Goal: Information Seeking & Learning: Compare options

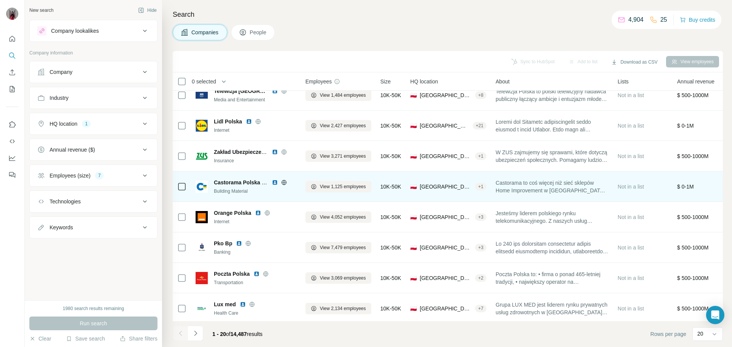
scroll to position [40, 0]
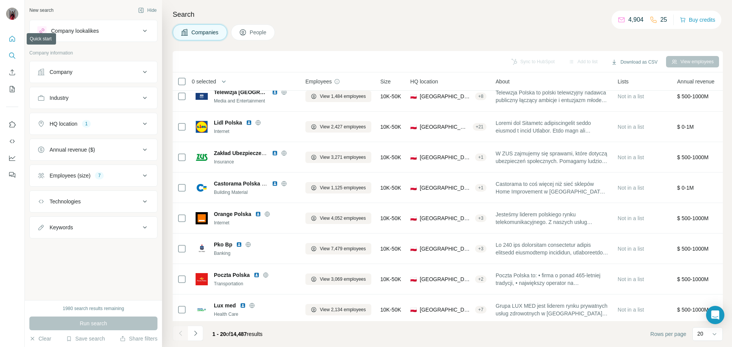
click at [12, 39] on icon "Quick start" at bounding box center [13, 39] width 6 height 6
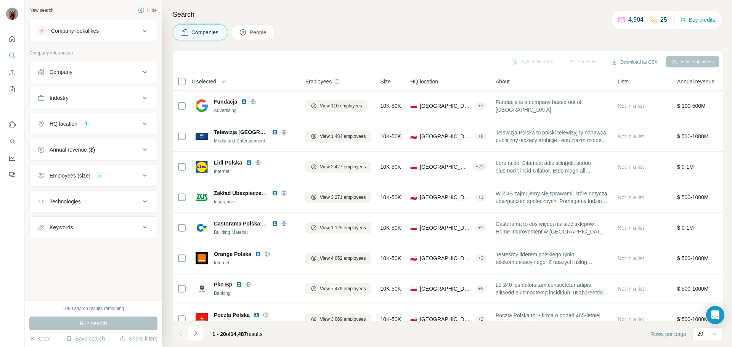
click at [387, 46] on div "Search Companies People Sync to HubSpot Add to list Download as CSV View employ…" at bounding box center [447, 173] width 570 height 347
click at [314, 29] on div "Companies People" at bounding box center [448, 32] width 550 height 16
click at [315, 29] on div "Companies People" at bounding box center [448, 32] width 550 height 16
click at [382, 24] on div "Search Companies People Sync to HubSpot Add to list Download as CSV View employ…" at bounding box center [447, 173] width 570 height 347
click at [374, 28] on div "Companies People" at bounding box center [448, 32] width 550 height 16
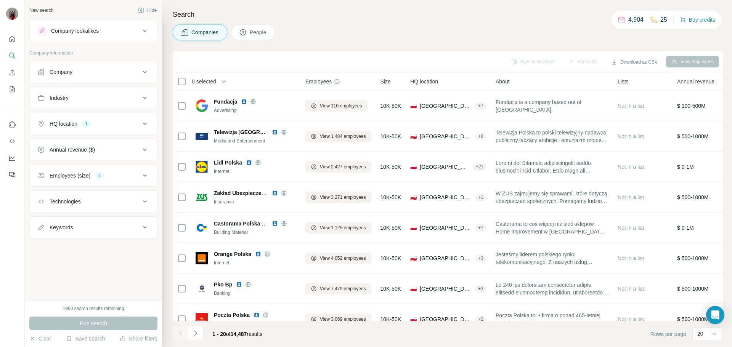
click at [352, 39] on div "Companies People" at bounding box center [448, 32] width 550 height 16
click at [399, 45] on div "Search Companies People Sync to HubSpot Add to list Download as CSV View employ…" at bounding box center [447, 173] width 570 height 347
click at [314, 31] on div "Companies People" at bounding box center [448, 32] width 550 height 16
click at [95, 30] on div "Company lookalikes" at bounding box center [75, 31] width 48 height 8
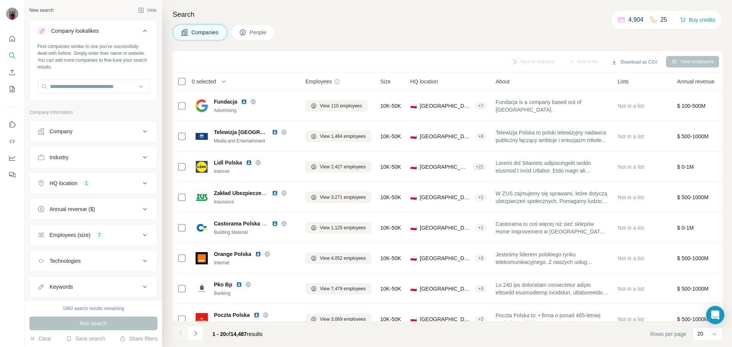
click at [88, 137] on button "Company" at bounding box center [93, 131] width 127 height 18
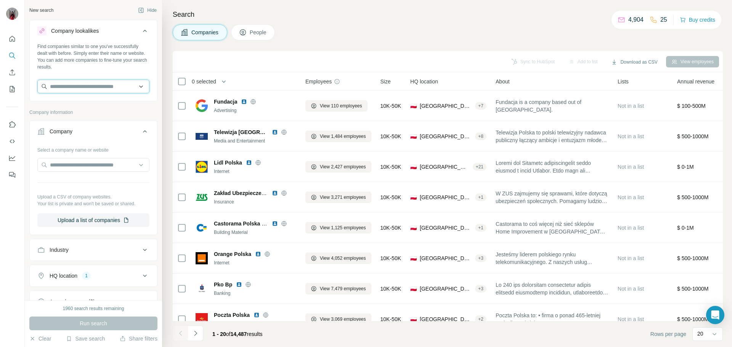
click at [70, 86] on input "text" at bounding box center [93, 87] width 112 height 14
click at [95, 91] on input "text" at bounding box center [93, 87] width 112 height 14
paste input "*********"
type input "*********"
click at [101, 110] on div "Nasz prad [DOMAIN_NAME]" at bounding box center [90, 107] width 103 height 21
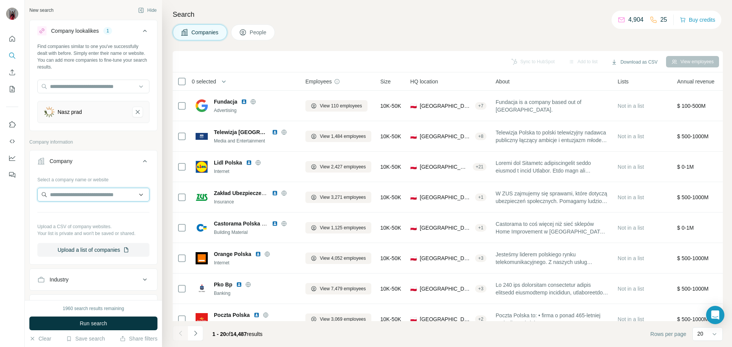
click at [67, 195] on input "text" at bounding box center [93, 195] width 112 height 14
paste input "**********"
type input "**********"
click at [72, 212] on p "Nasz prad" at bounding box center [77, 212] width 37 height 8
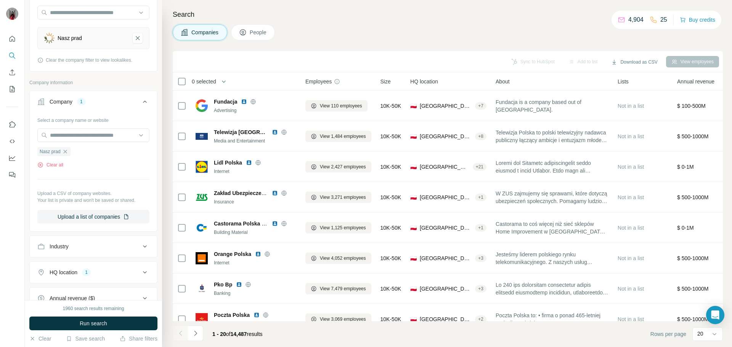
scroll to position [153, 0]
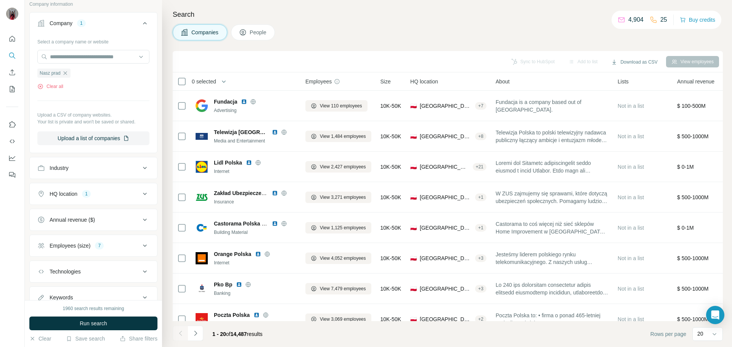
click at [56, 196] on div "HQ location" at bounding box center [64, 194] width 28 height 8
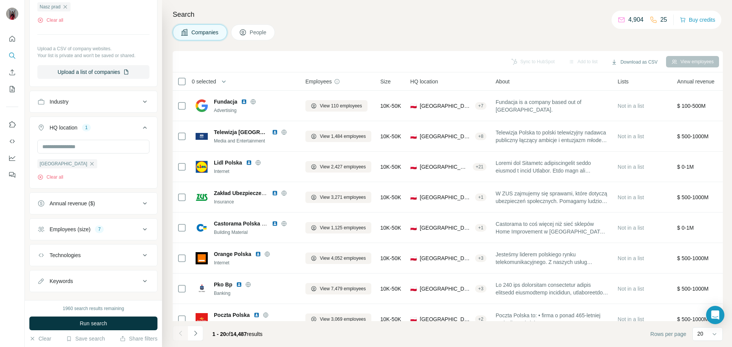
scroll to position [229, 0]
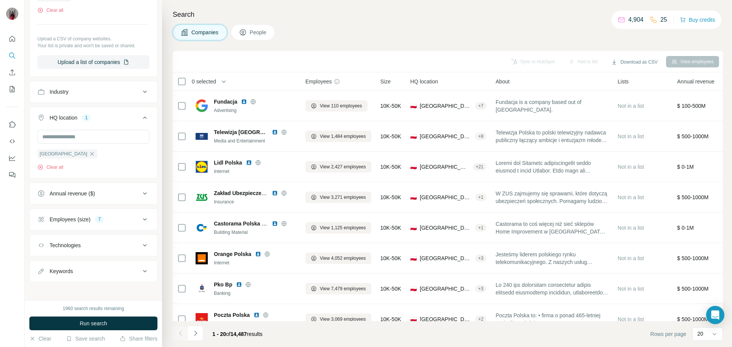
drag, startPoint x: 72, startPoint y: 191, endPoint x: 81, endPoint y: 191, distance: 8.8
click at [72, 191] on div "Annual revenue ($)" at bounding box center [72, 194] width 45 height 8
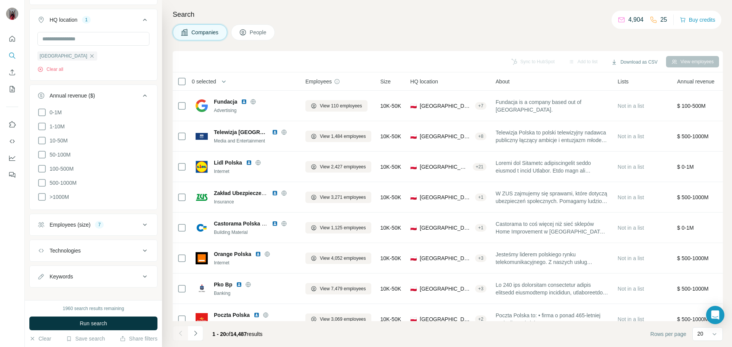
scroll to position [334, 0]
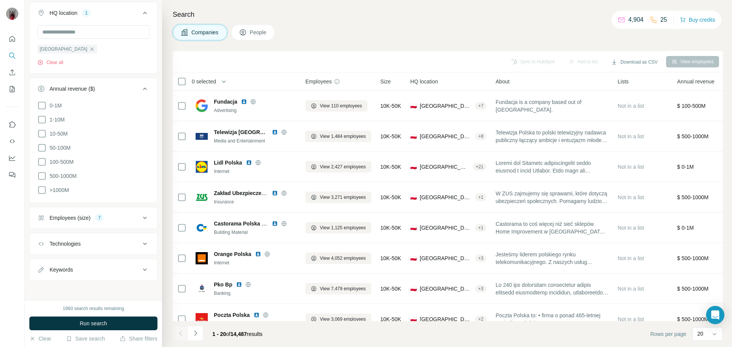
click at [62, 216] on div "Employees (size)" at bounding box center [70, 218] width 41 height 8
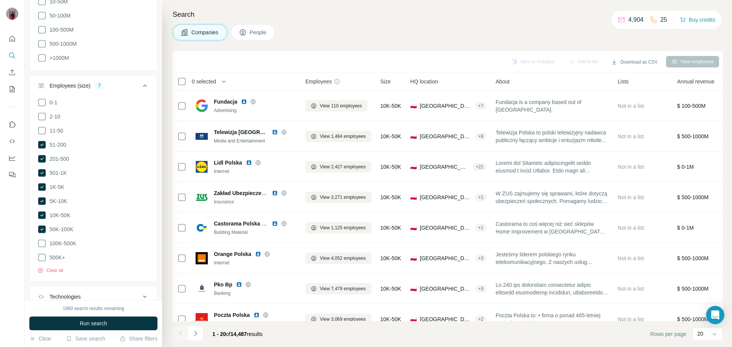
scroll to position [486, 0]
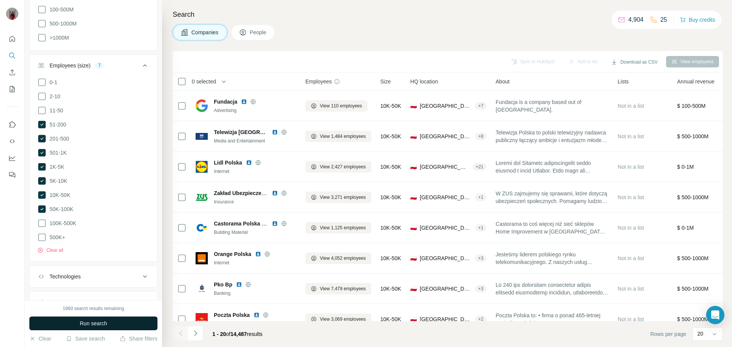
click at [85, 320] on span "Run search" at bounding box center [93, 324] width 27 height 8
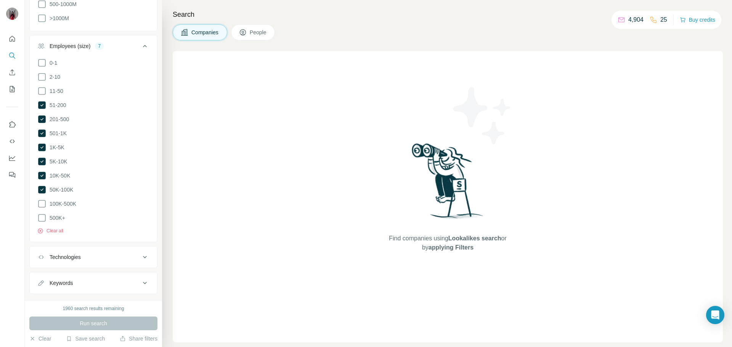
scroll to position [514, 0]
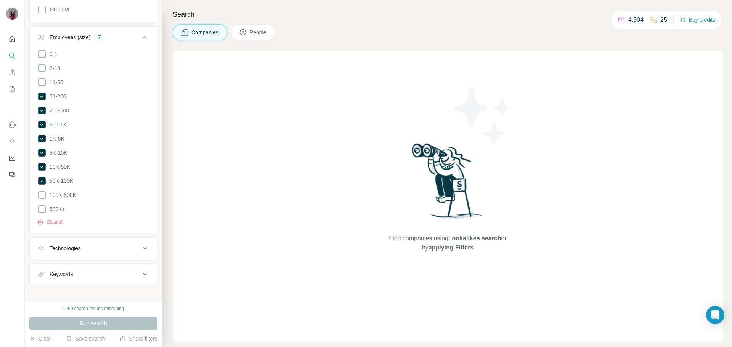
drag, startPoint x: 83, startPoint y: 245, endPoint x: 106, endPoint y: 249, distance: 23.3
click at [81, 245] on div "Technologies" at bounding box center [65, 249] width 31 height 8
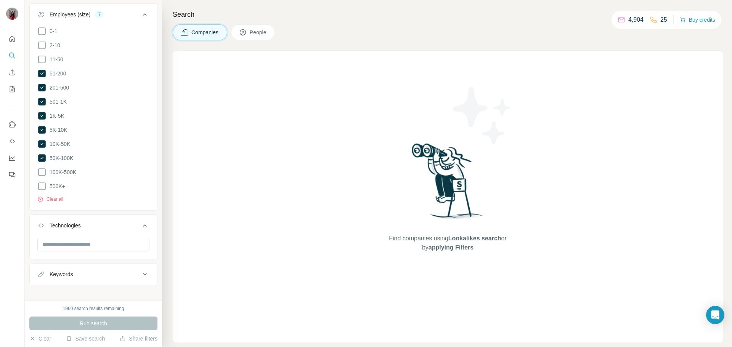
click at [80, 271] on div "Keywords" at bounding box center [88, 275] width 103 height 8
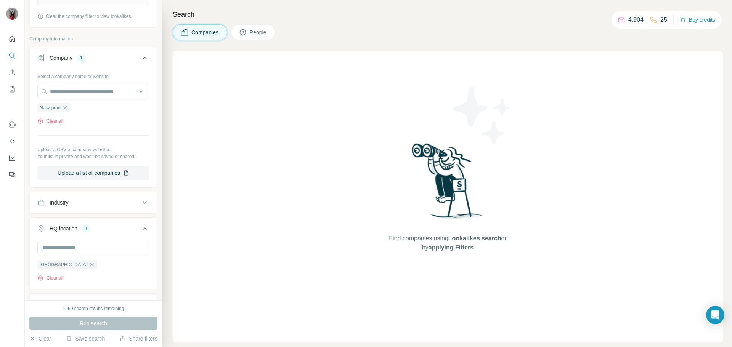
scroll to position [3, 0]
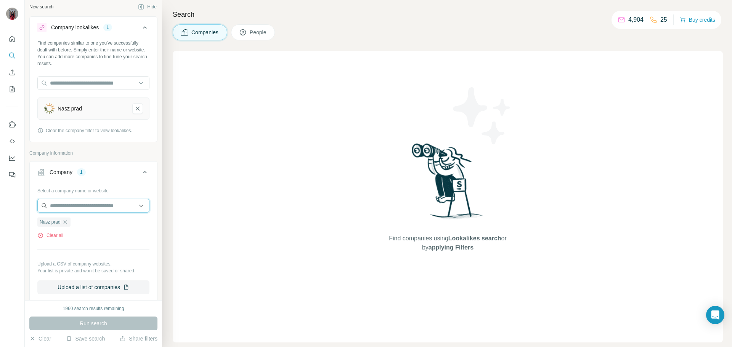
click at [109, 204] on input "text" at bounding box center [93, 206] width 112 height 14
click at [135, 180] on button "Company 1" at bounding box center [93, 173] width 127 height 21
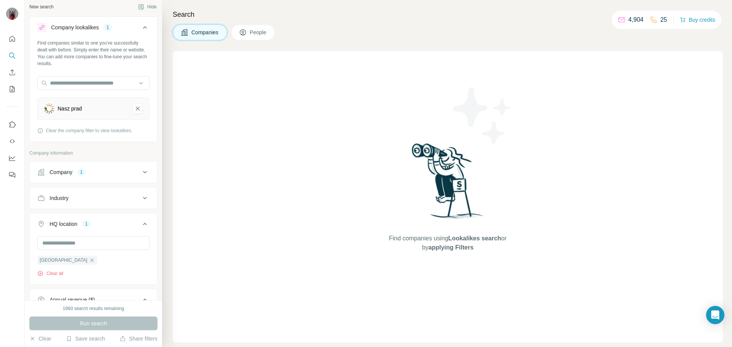
click at [140, 176] on icon at bounding box center [144, 172] width 9 height 9
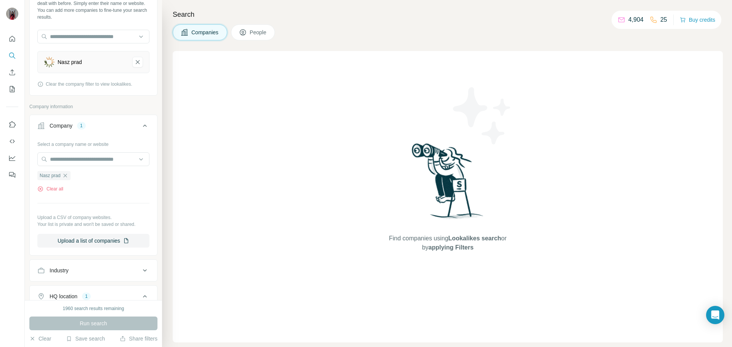
scroll to position [156, 0]
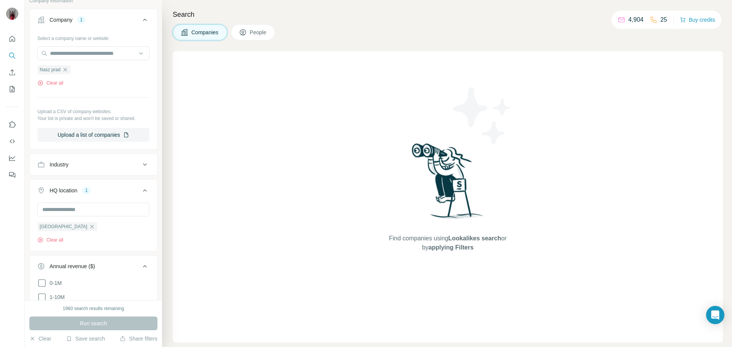
click at [106, 160] on button "Industry" at bounding box center [93, 165] width 127 height 18
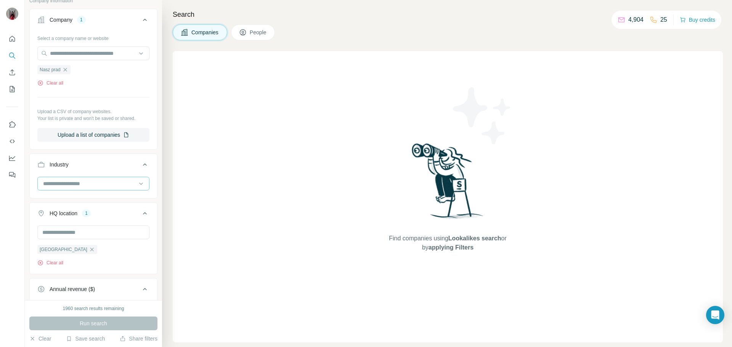
click at [80, 190] on div at bounding box center [89, 183] width 94 height 13
click at [83, 186] on input at bounding box center [89, 184] width 94 height 8
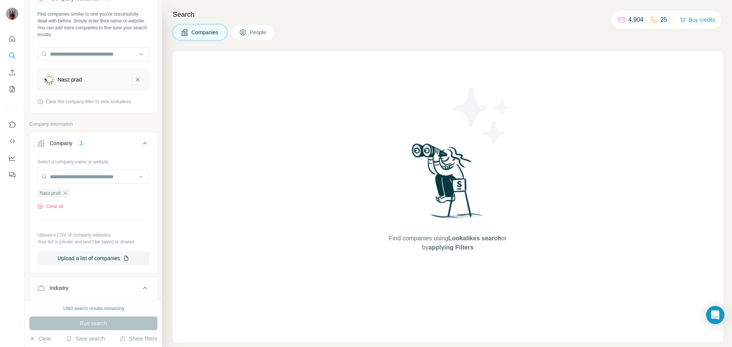
scroll to position [0, 0]
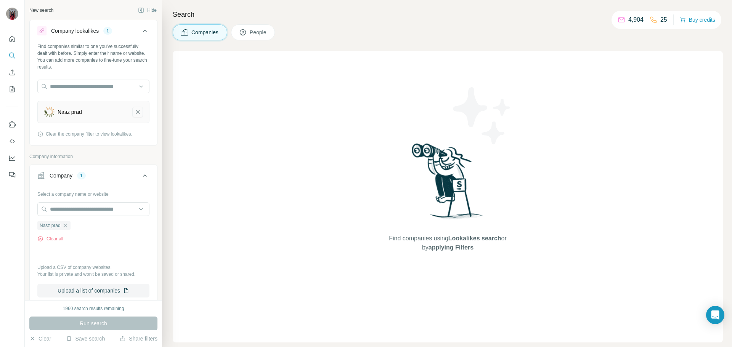
click at [136, 112] on icon "Nasz prad-remove-button" at bounding box center [138, 112] width 4 height 4
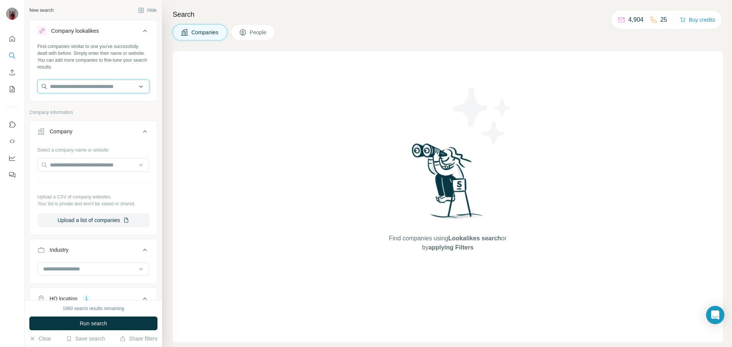
paste input "**********"
click at [130, 86] on input "**********" at bounding box center [93, 87] width 112 height 14
type input "**********"
click at [95, 108] on div "Nasz prad [DOMAIN_NAME]" at bounding box center [90, 107] width 103 height 21
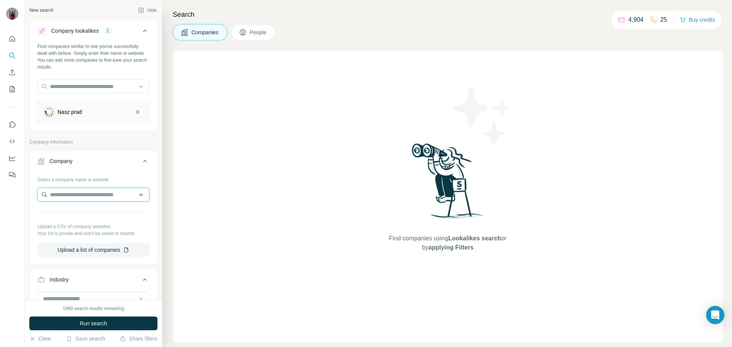
click at [64, 193] on input "text" at bounding box center [93, 195] width 112 height 14
type input "*********"
click at [96, 214] on div "Nasz prad [DOMAIN_NAME]" at bounding box center [90, 215] width 103 height 21
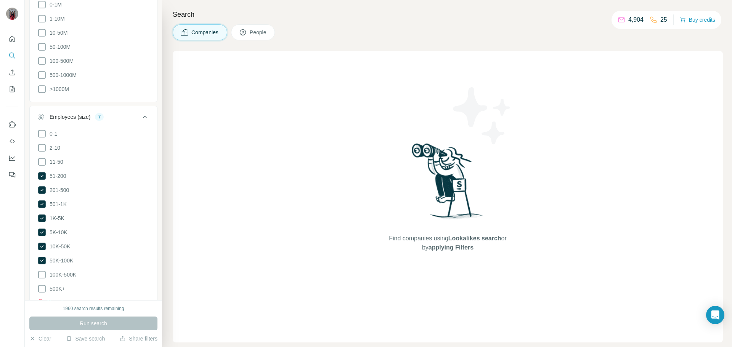
scroll to position [583, 0]
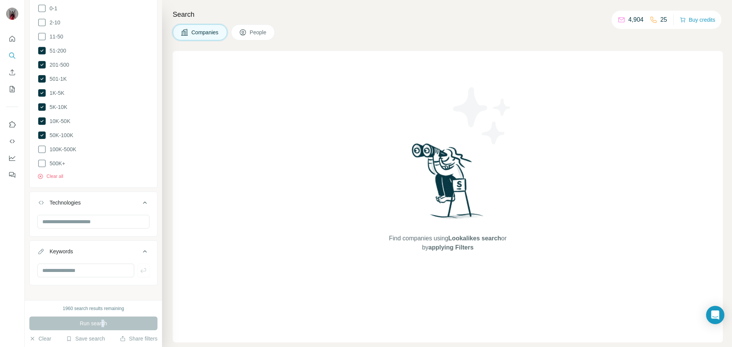
click at [102, 327] on div "Run search" at bounding box center [93, 324] width 128 height 14
click at [37, 339] on button "Clear" at bounding box center [40, 339] width 22 height 8
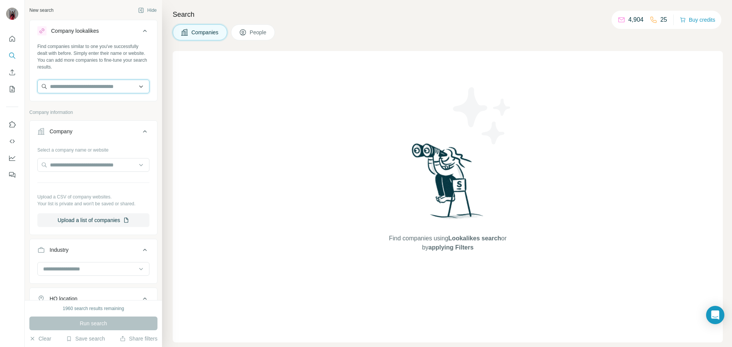
click at [98, 82] on input "text" at bounding box center [93, 87] width 112 height 14
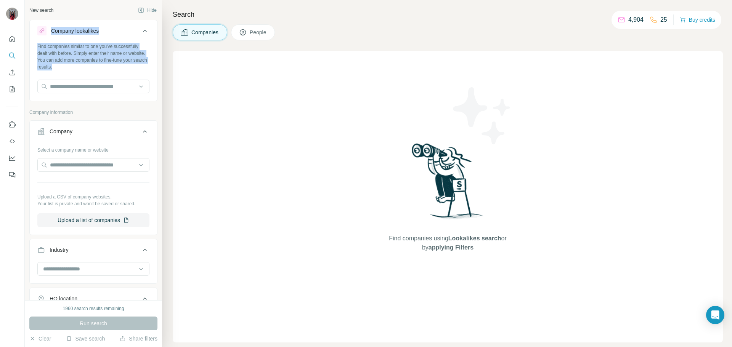
drag, startPoint x: 109, startPoint y: 66, endPoint x: 65, endPoint y: 52, distance: 46.1
click at [29, 41] on div "New search Hide Company lookalikes Find companies similar to one you've success…" at bounding box center [93, 150] width 137 height 301
click at [75, 54] on div "Find companies similar to one you've successfully dealt with before. Simply ent…" at bounding box center [93, 56] width 112 height 27
drag, startPoint x: 109, startPoint y: 66, endPoint x: 27, endPoint y: 45, distance: 84.2
click at [27, 45] on div "New search Hide Company lookalikes Find companies similar to one you've success…" at bounding box center [93, 150] width 137 height 301
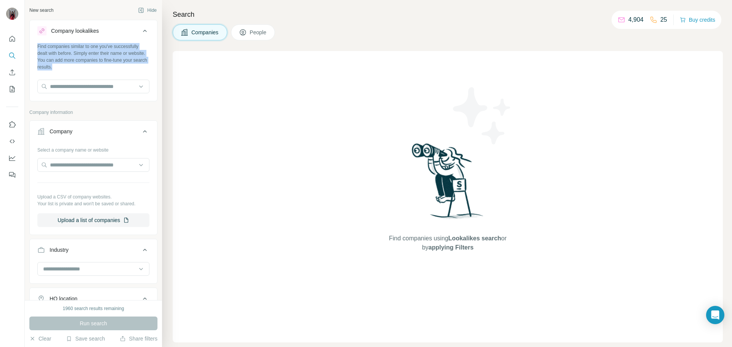
copy div "Find companies similar to one you've successfully dealt with before. Simply ent…"
click at [90, 87] on input "text" at bounding box center [93, 87] width 112 height 14
click at [92, 168] on input "text" at bounding box center [93, 165] width 112 height 14
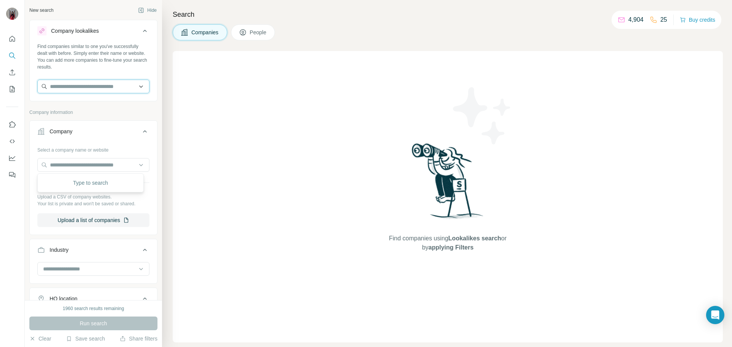
click at [88, 87] on input "text" at bounding box center [93, 87] width 112 height 14
paste input "**********"
type input "**********"
click at [109, 104] on div "Nasz prad [DOMAIN_NAME]" at bounding box center [90, 107] width 103 height 21
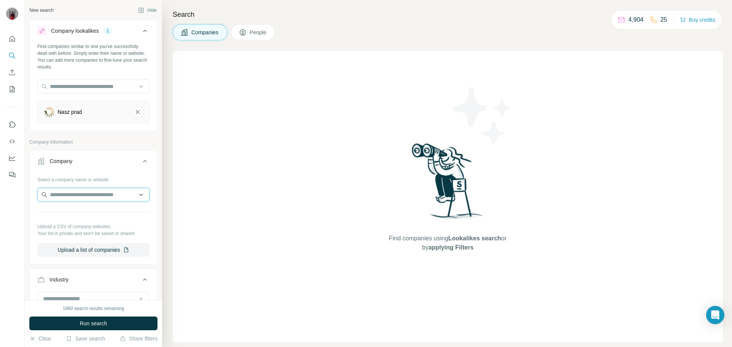
click at [74, 192] on input "text" at bounding box center [93, 195] width 112 height 14
type input "****"
click at [99, 316] on div "1960 search results remaining Run search Clear Save search Share filters" at bounding box center [93, 324] width 137 height 47
click at [100, 320] on span "Run search" at bounding box center [93, 324] width 27 height 8
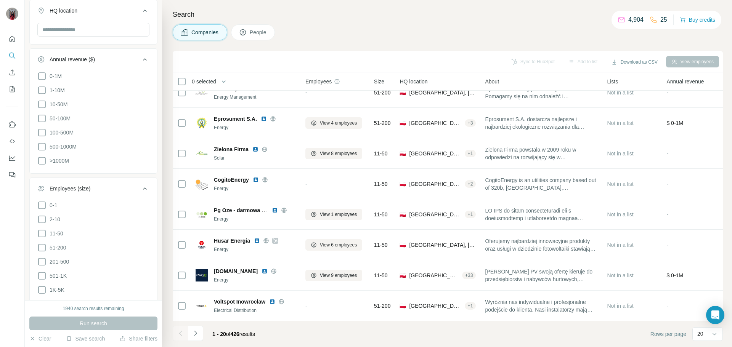
scroll to position [458, 0]
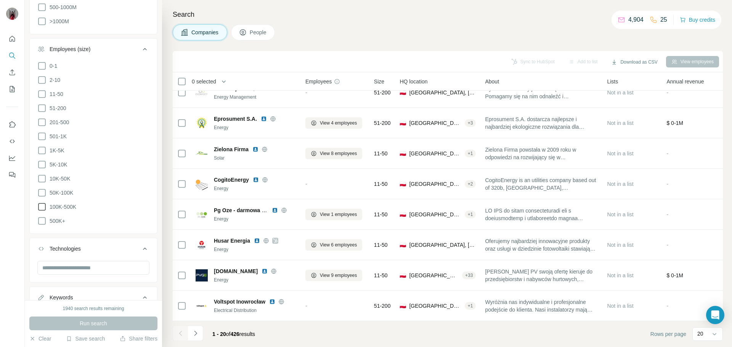
click at [42, 217] on icon at bounding box center [41, 221] width 9 height 9
click at [42, 203] on icon at bounding box center [41, 207] width 9 height 9
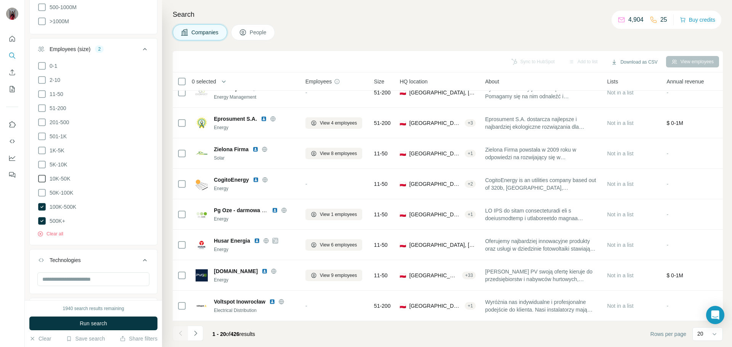
click at [42, 189] on icon at bounding box center [41, 192] width 9 height 9
click at [43, 174] on icon at bounding box center [41, 178] width 9 height 9
click at [43, 160] on icon at bounding box center [41, 164] width 9 height 9
click at [43, 147] on icon at bounding box center [41, 150] width 9 height 9
click at [43, 127] on ul "0-1 2-10 11-50 51-200 201-500 501-1K 1K-5K 5K-10K 10K-50K 50K-100K 100K-500K 50…" at bounding box center [93, 143] width 112 height 165
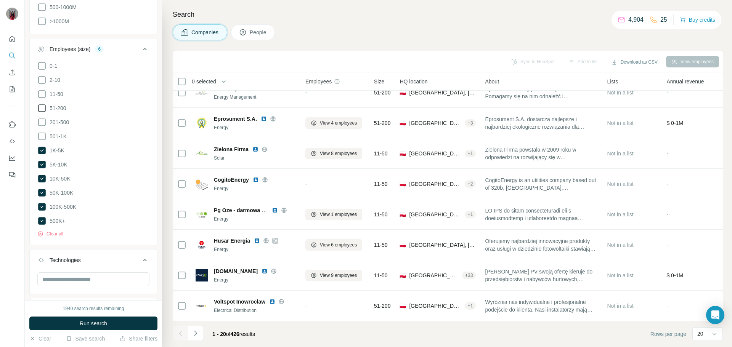
click at [42, 133] on icon at bounding box center [41, 136] width 9 height 9
click at [42, 118] on icon at bounding box center [41, 122] width 9 height 9
click at [42, 105] on icon at bounding box center [41, 108] width 9 height 9
drag, startPoint x: 42, startPoint y: 87, endPoint x: 42, endPoint y: 79, distance: 8.0
click at [42, 90] on icon at bounding box center [41, 94] width 9 height 9
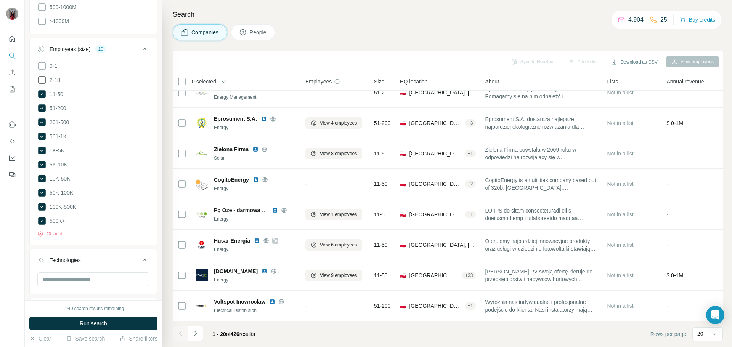
click at [42, 79] on icon at bounding box center [41, 80] width 9 height 9
click at [93, 319] on button "Run search" at bounding box center [93, 324] width 128 height 14
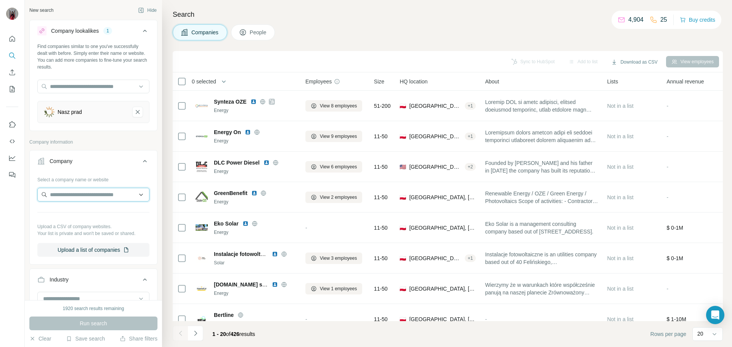
click at [82, 195] on input "text" at bounding box center [93, 195] width 112 height 14
type input "*********"
click at [73, 209] on p "Nasz prad" at bounding box center [77, 212] width 37 height 8
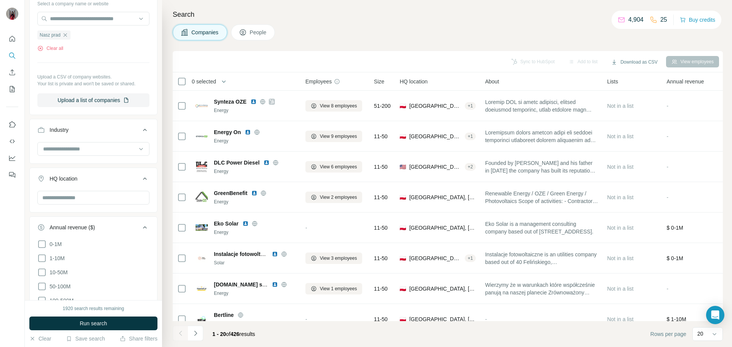
scroll to position [343, 0]
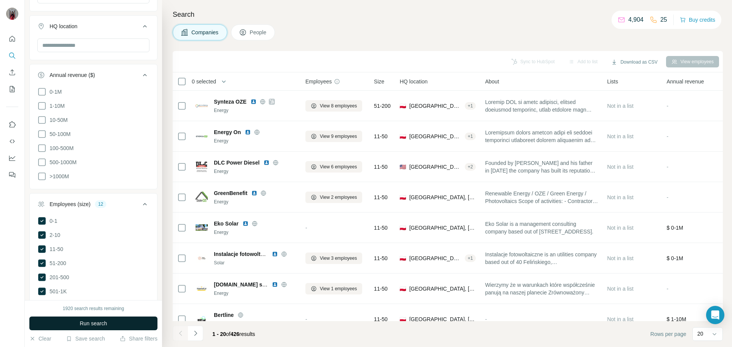
click at [111, 323] on button "Run search" at bounding box center [93, 324] width 128 height 14
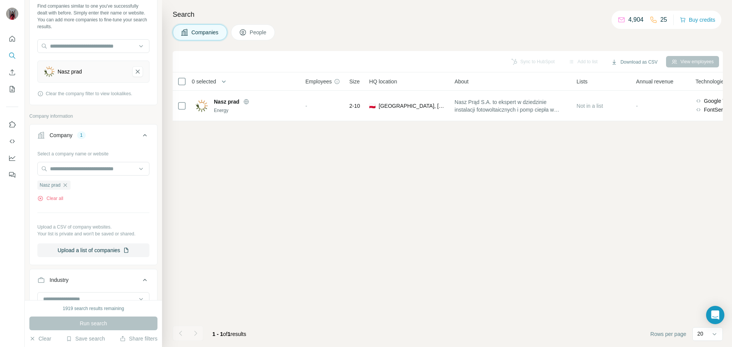
scroll to position [38, 0]
click at [82, 167] on input "text" at bounding box center [93, 171] width 112 height 14
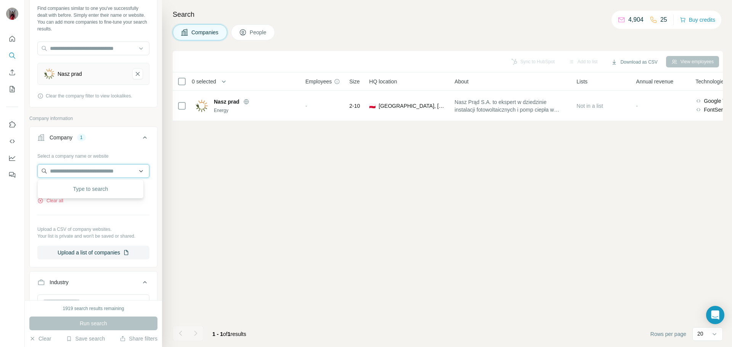
paste input "********"
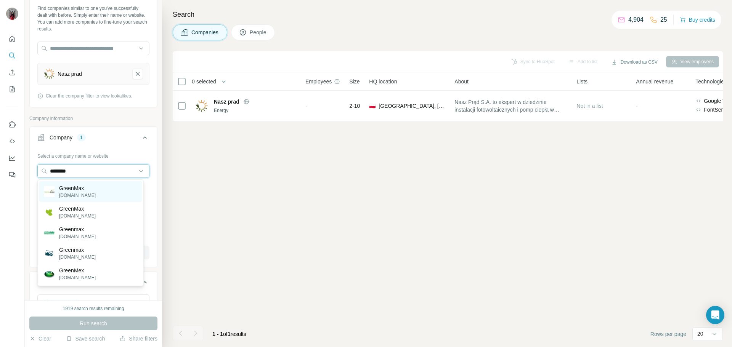
type input "********"
click at [77, 186] on p "GreenMax" at bounding box center [77, 189] width 37 height 8
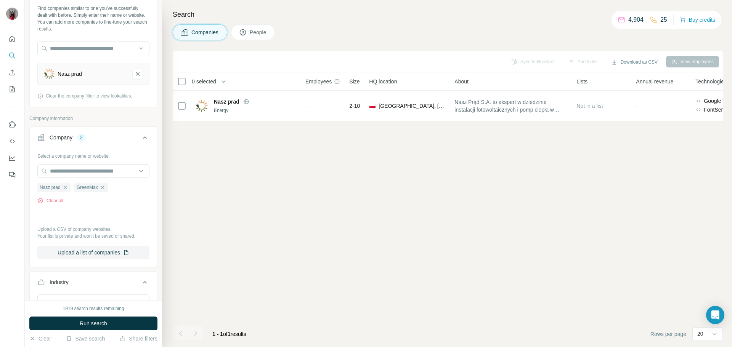
click at [119, 189] on ul "Nasz prad GreenMax" at bounding box center [93, 188] width 112 height 10
click at [87, 323] on span "Run search" at bounding box center [93, 324] width 27 height 8
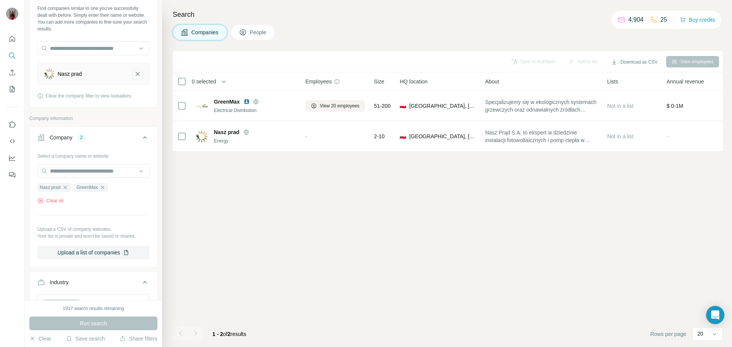
click at [136, 74] on icon "Nasz prad-remove-button" at bounding box center [138, 74] width 4 height 4
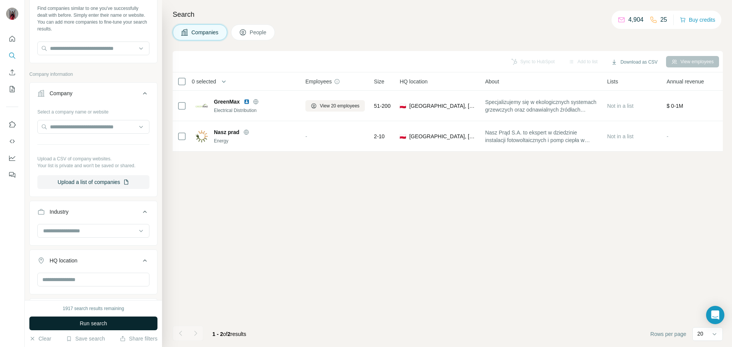
click at [75, 325] on button "Run search" at bounding box center [93, 324] width 128 height 14
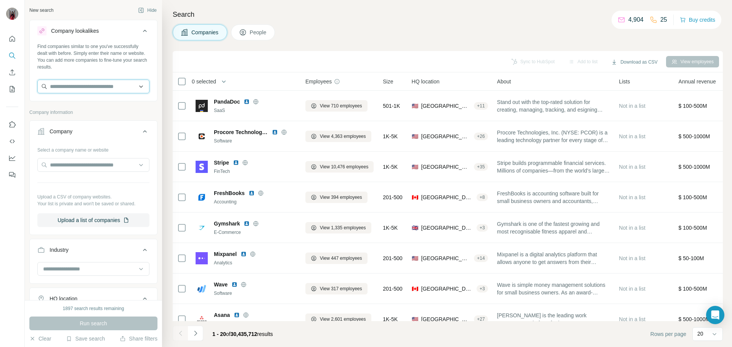
click at [80, 88] on input "text" at bounding box center [93, 87] width 112 height 14
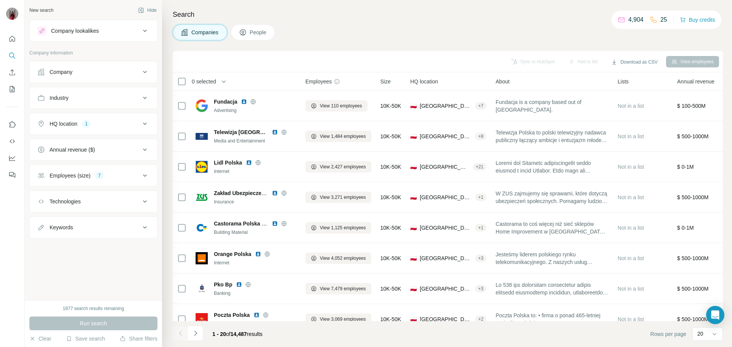
click at [86, 40] on div "Company lookalikes" at bounding box center [93, 31] width 128 height 22
click at [87, 33] on div "Company lookalikes" at bounding box center [75, 31] width 48 height 8
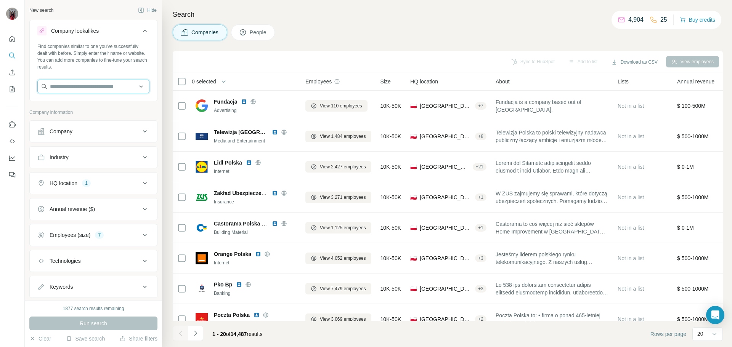
click at [82, 87] on input "text" at bounding box center [93, 87] width 112 height 14
type input "****"
drag, startPoint x: 83, startPoint y: 87, endPoint x: 43, endPoint y: 87, distance: 39.7
click at [43, 87] on input "****" at bounding box center [93, 87] width 112 height 14
click at [274, 50] on div "Search Companies People Sync to HubSpot Add to list Download as CSV View employ…" at bounding box center [447, 173] width 570 height 347
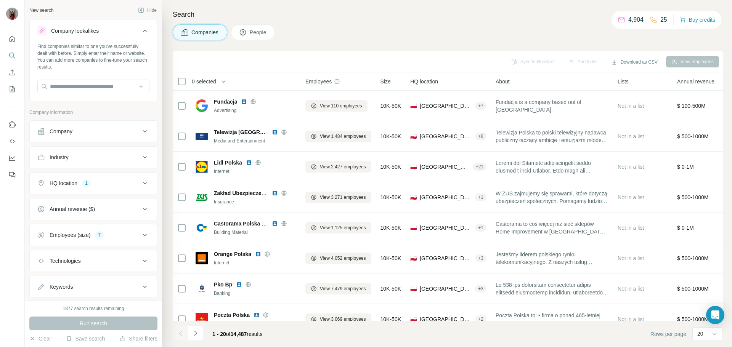
click at [88, 132] on div "Company" at bounding box center [88, 132] width 103 height 8
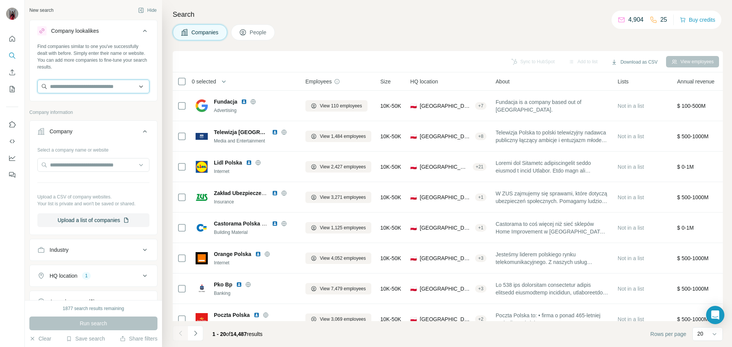
paste input "**********"
click at [117, 89] on input "**********" at bounding box center [93, 87] width 112 height 14
type input "**********"
click at [99, 110] on div "GreenMax [DOMAIN_NAME]" at bounding box center [90, 107] width 103 height 21
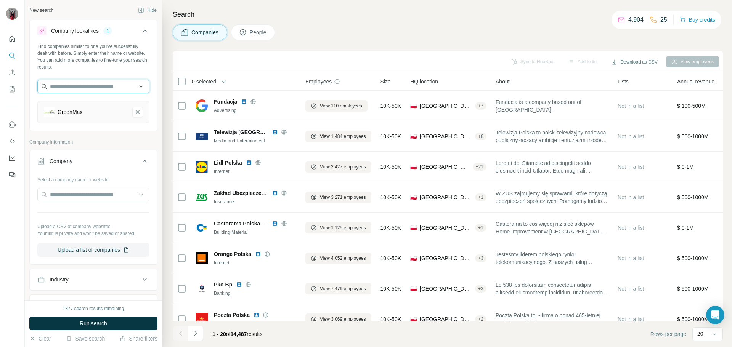
click at [79, 87] on input "text" at bounding box center [93, 87] width 112 height 14
paste input "**********"
type input "**********"
click at [95, 107] on div "Nasz prad [DOMAIN_NAME]" at bounding box center [90, 107] width 103 height 21
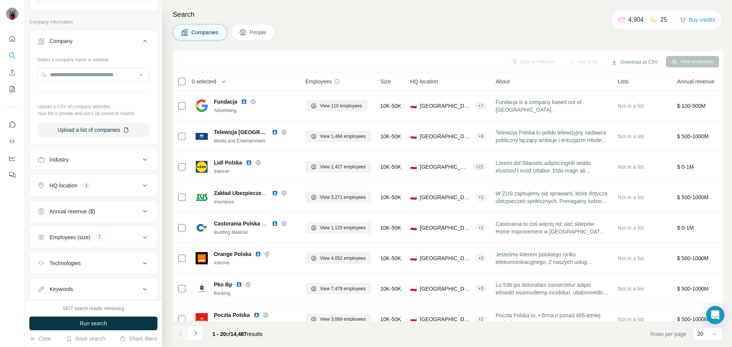
scroll to position [153, 0]
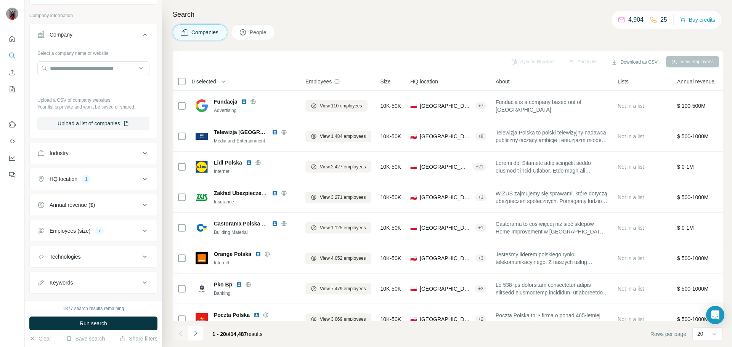
click at [59, 148] on button "Industry" at bounding box center [93, 153] width 127 height 18
click at [66, 209] on button "HQ location 1" at bounding box center [93, 202] width 127 height 18
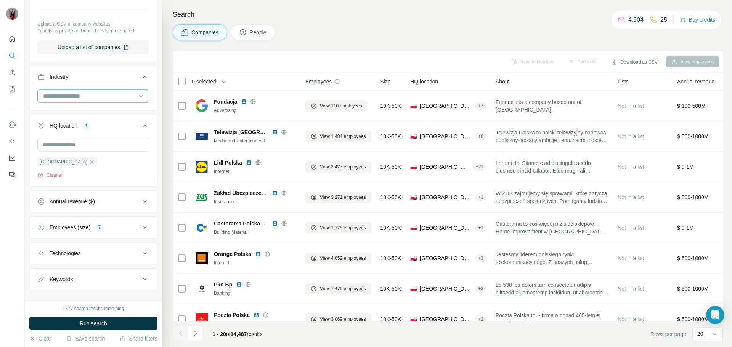
click at [127, 96] on input at bounding box center [89, 96] width 94 height 8
click at [128, 95] on input at bounding box center [89, 96] width 94 height 8
click at [64, 207] on button "Annual revenue ($)" at bounding box center [93, 202] width 127 height 18
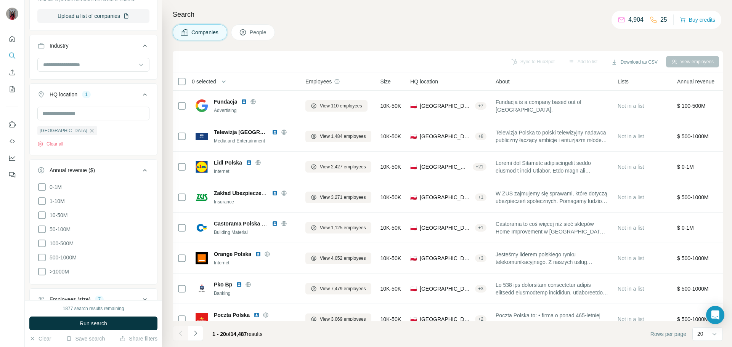
scroll to position [341, 0]
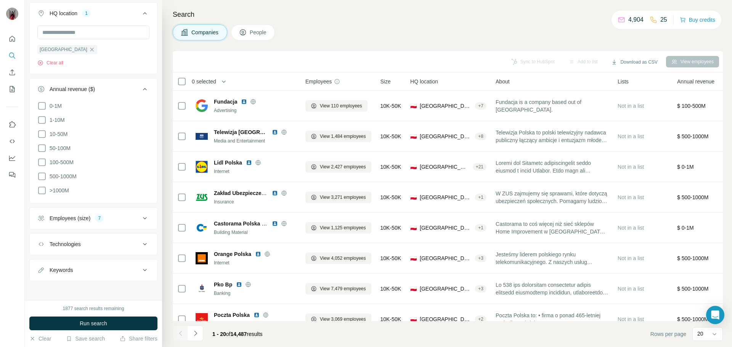
click at [76, 215] on div "Employees (size)" at bounding box center [70, 219] width 41 height 8
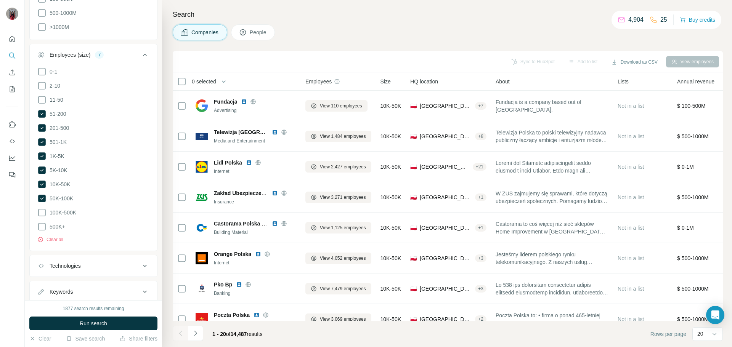
scroll to position [522, 0]
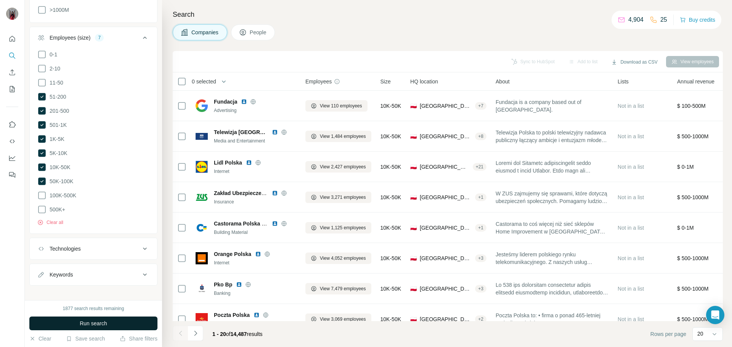
click at [102, 327] on span "Run search" at bounding box center [93, 324] width 27 height 8
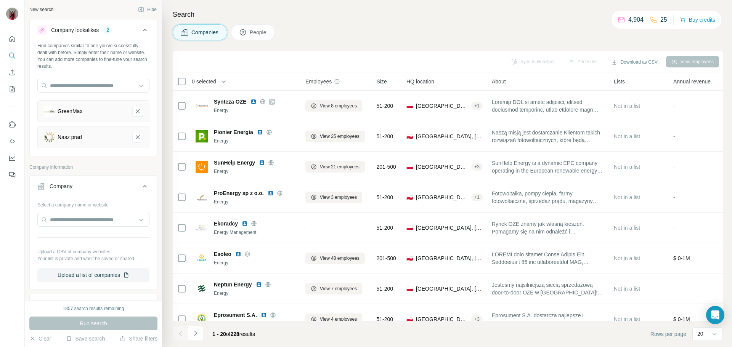
scroll to position [0, 0]
paste input "******"
click at [88, 84] on input "******" at bounding box center [93, 87] width 112 height 14
click at [81, 89] on input "******" at bounding box center [93, 87] width 112 height 14
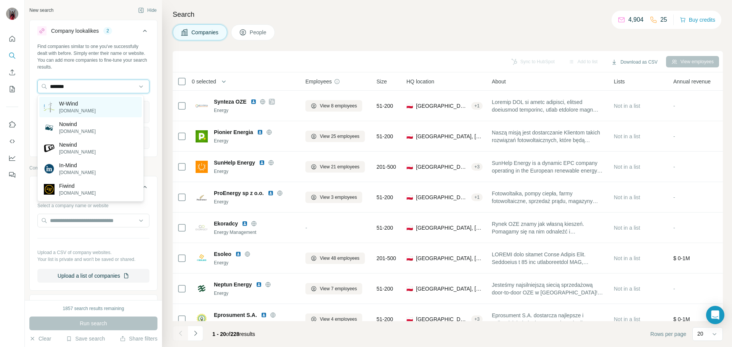
type input "******"
click at [82, 104] on p "W-Wind" at bounding box center [77, 104] width 37 height 8
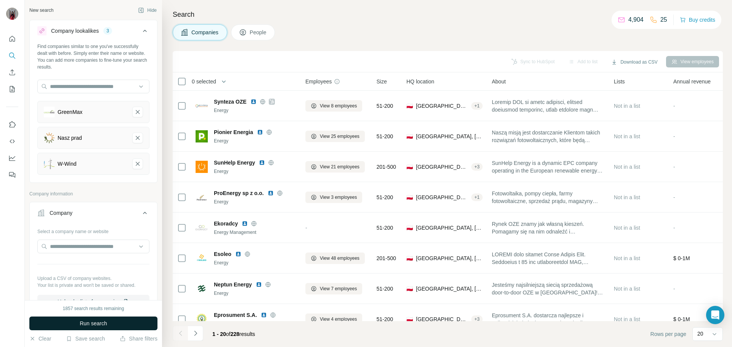
click at [117, 326] on button "Run search" at bounding box center [93, 324] width 128 height 14
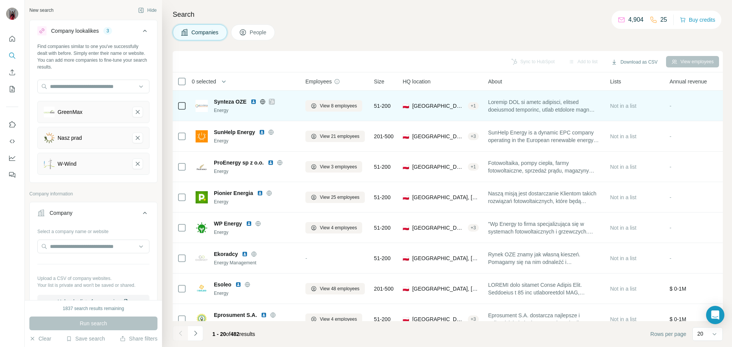
click at [253, 102] on img at bounding box center [254, 102] width 6 height 6
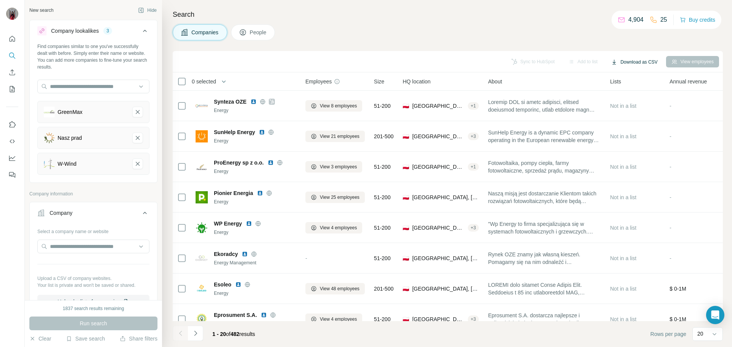
click at [646, 66] on button "Download as CSV" at bounding box center [634, 61] width 57 height 11
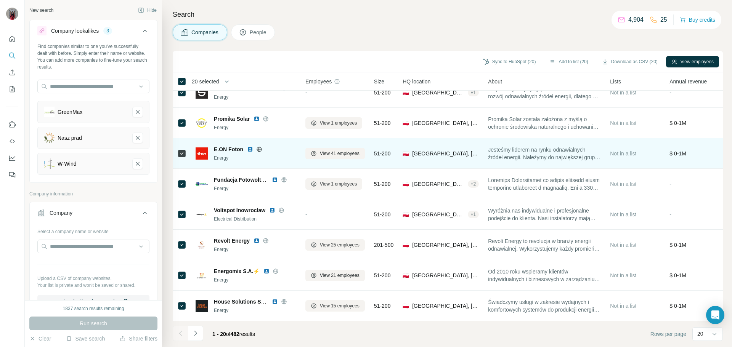
scroll to position [383, 0]
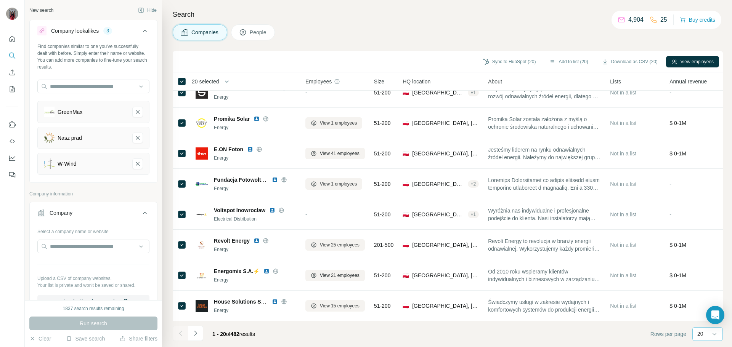
click at [701, 338] on div "20" at bounding box center [707, 334] width 19 height 13
click at [702, 281] on div "60" at bounding box center [707, 276] width 27 height 14
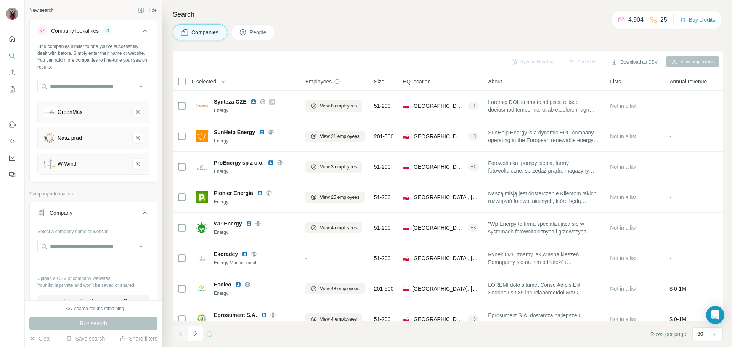
click at [186, 80] on icon at bounding box center [181, 81] width 9 height 9
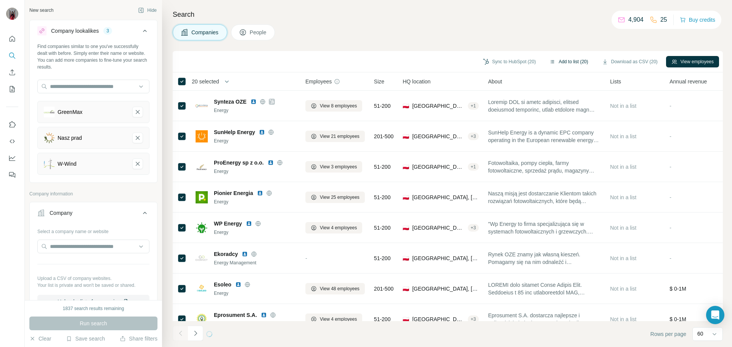
click at [561, 62] on button "Add to list (20)" at bounding box center [568, 61] width 49 height 11
click at [464, 32] on div "Companies People" at bounding box center [448, 32] width 550 height 16
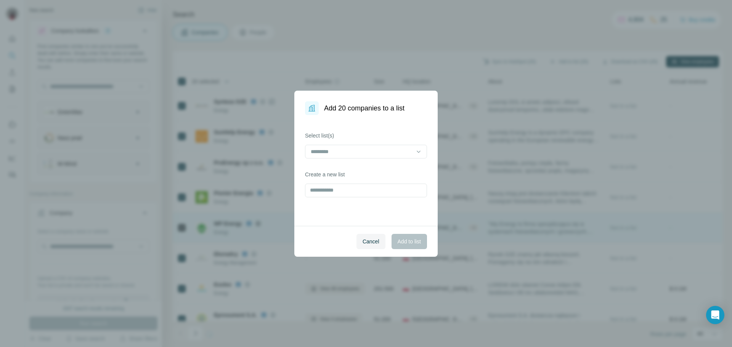
click at [371, 242] on span "Cancel" at bounding box center [371, 242] width 17 height 8
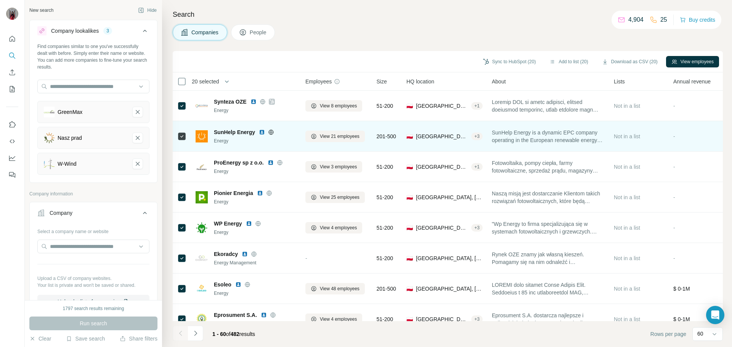
click at [265, 132] on img at bounding box center [262, 132] width 6 height 6
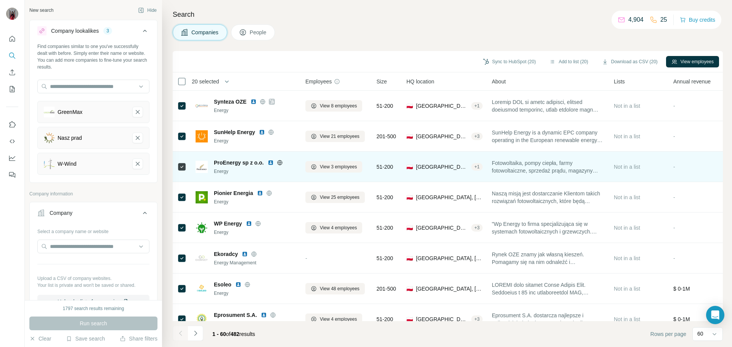
click at [269, 163] on img at bounding box center [271, 163] width 6 height 6
click at [280, 164] on icon at bounding box center [280, 162] width 2 height 5
click at [176, 110] on td at bounding box center [182, 106] width 18 height 31
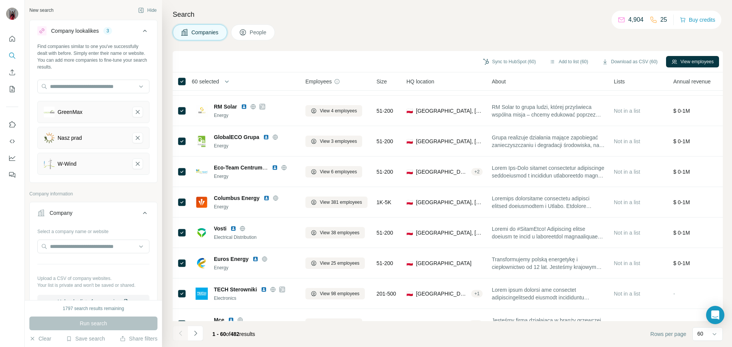
scroll to position [1449, 0]
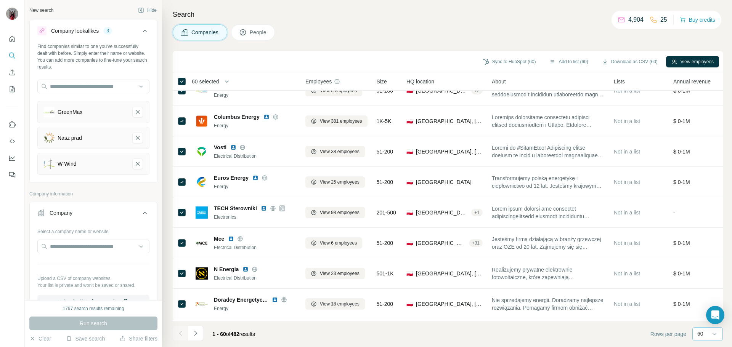
click at [710, 333] on div "60" at bounding box center [707, 334] width 19 height 8
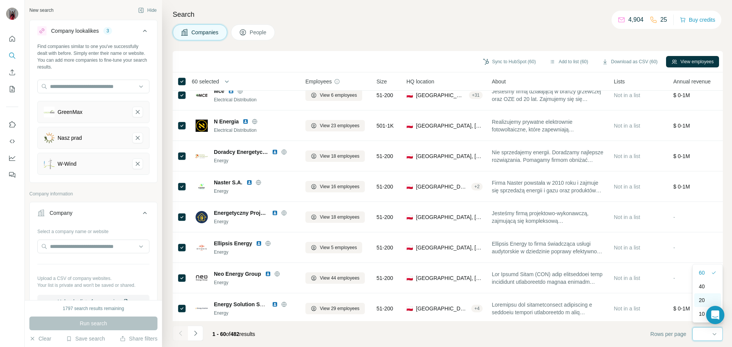
scroll to position [1602, 0]
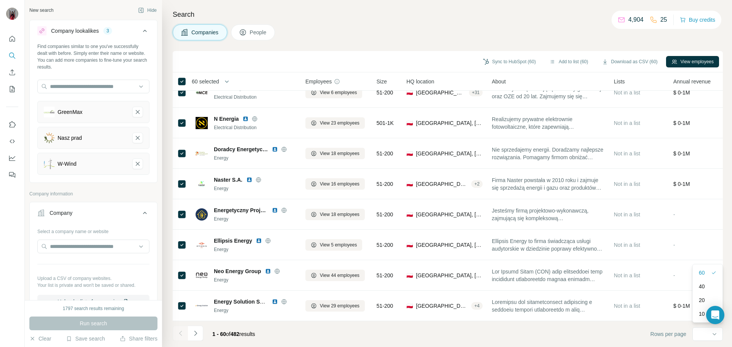
click at [361, 331] on footer "1 - 60 of 482 results Rows per page 60" at bounding box center [448, 334] width 550 height 26
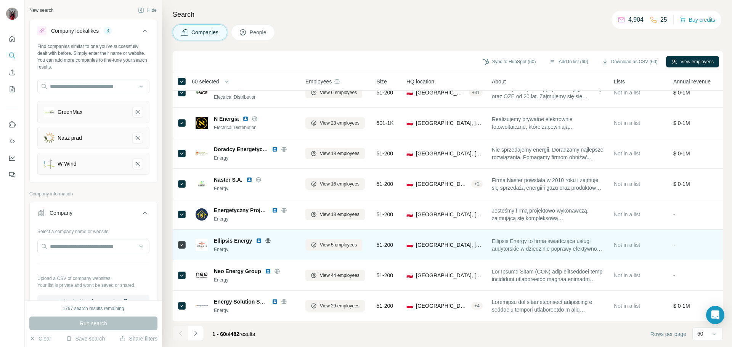
scroll to position [1604, 0]
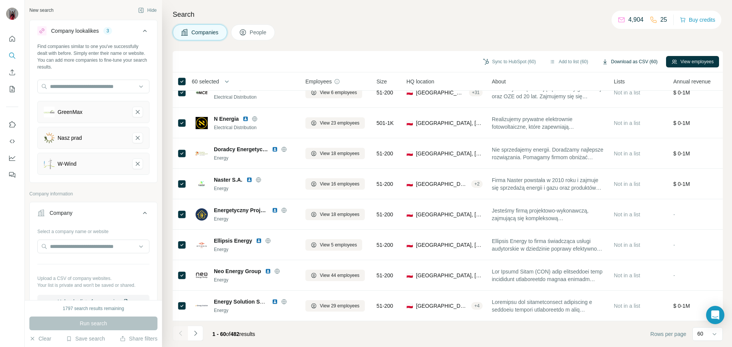
click at [631, 60] on button "Download as CSV (60)" at bounding box center [630, 61] width 66 height 11
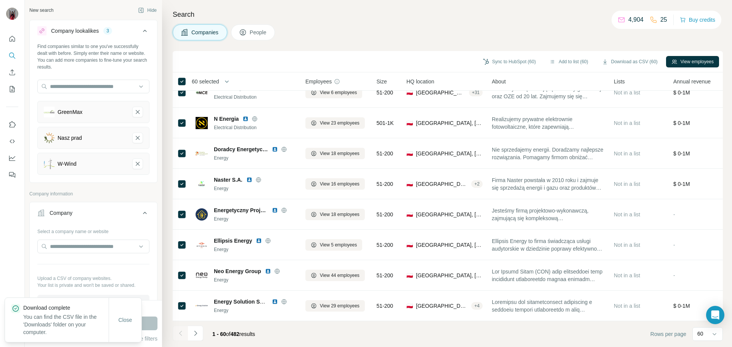
click at [443, 28] on div "Companies People" at bounding box center [448, 32] width 550 height 16
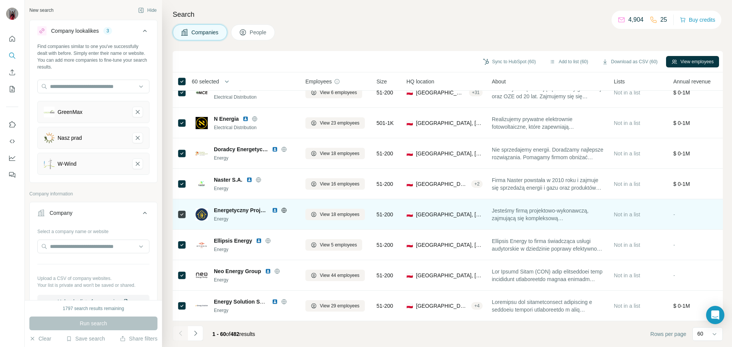
click at [276, 207] on img at bounding box center [275, 210] width 6 height 6
click at [283, 209] on icon at bounding box center [283, 210] width 5 height 5
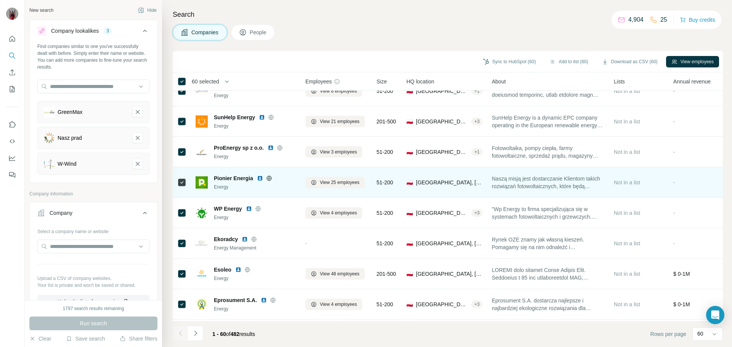
scroll to position [0, 0]
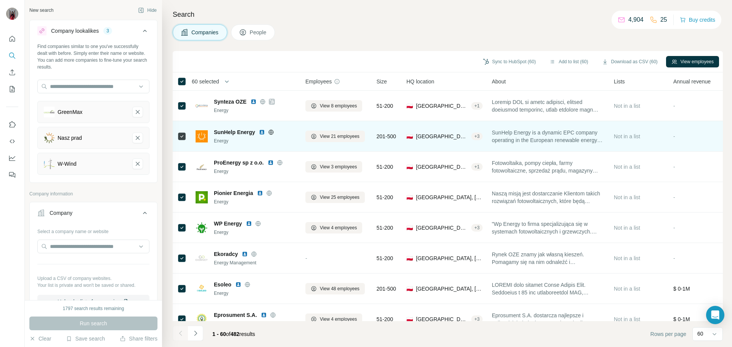
click at [262, 132] on img at bounding box center [262, 132] width 6 height 6
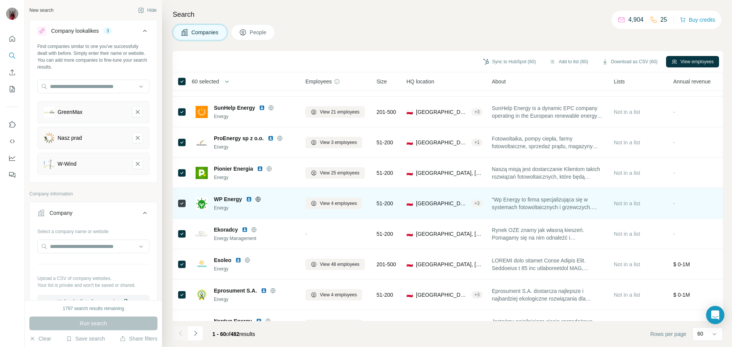
scroll to position [38, 0]
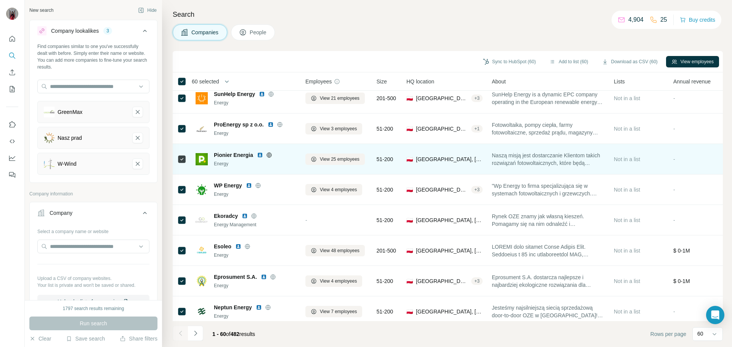
click at [260, 154] on img at bounding box center [260, 155] width 6 height 6
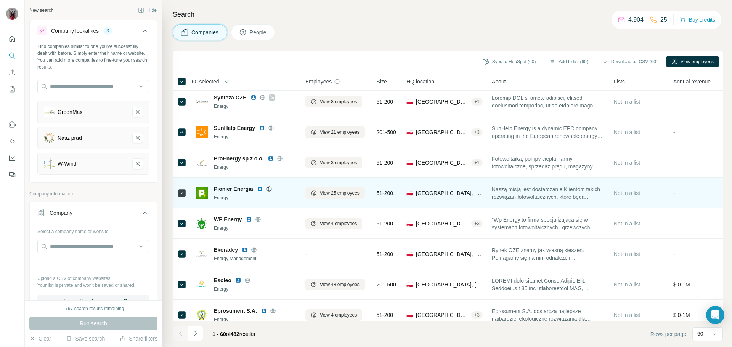
scroll to position [0, 0]
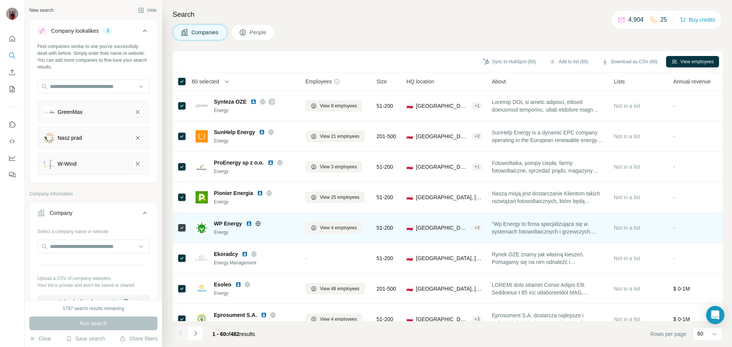
click at [250, 224] on img at bounding box center [249, 224] width 6 height 6
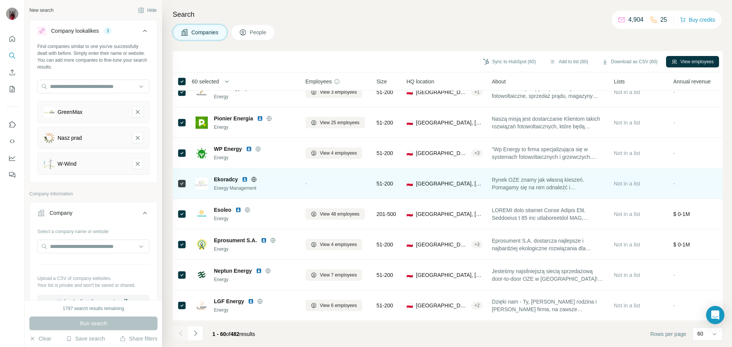
scroll to position [76, 0]
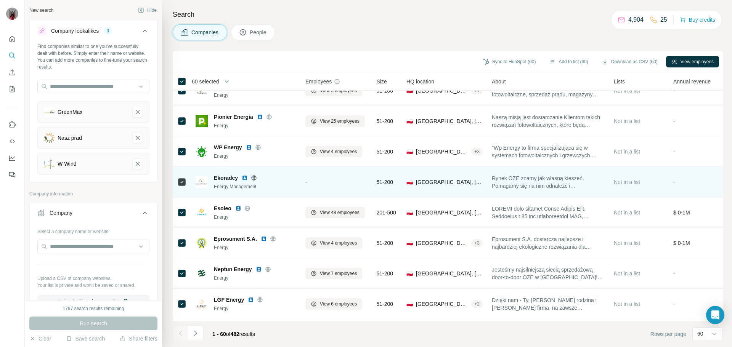
click at [244, 178] on img at bounding box center [245, 178] width 6 height 6
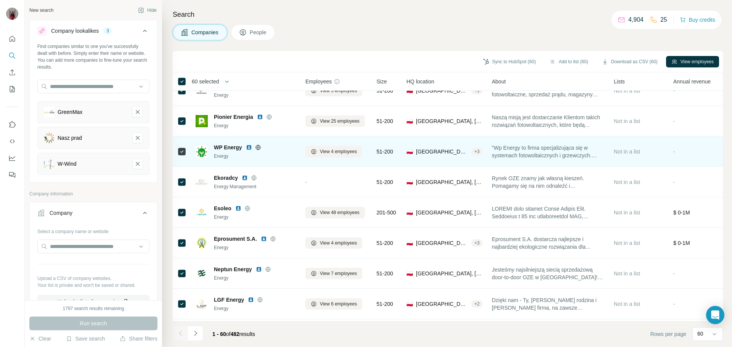
click at [259, 148] on icon at bounding box center [258, 147] width 2 height 5
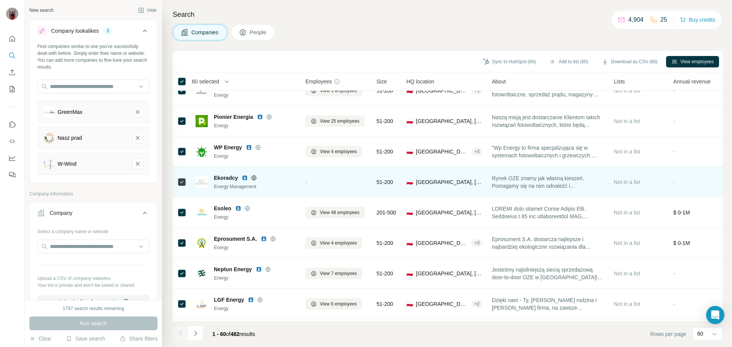
click at [255, 178] on icon at bounding box center [254, 177] width 2 height 5
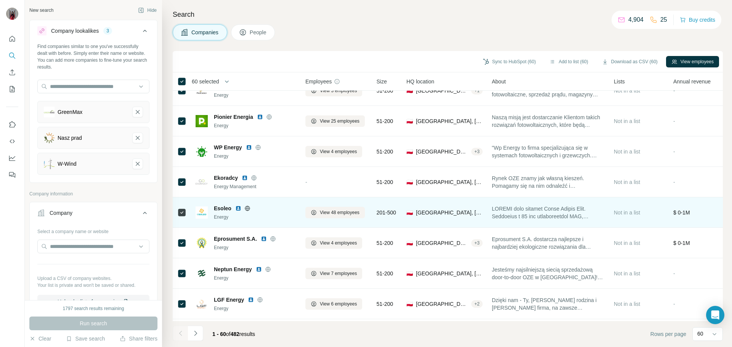
click at [237, 209] on img at bounding box center [238, 209] width 6 height 6
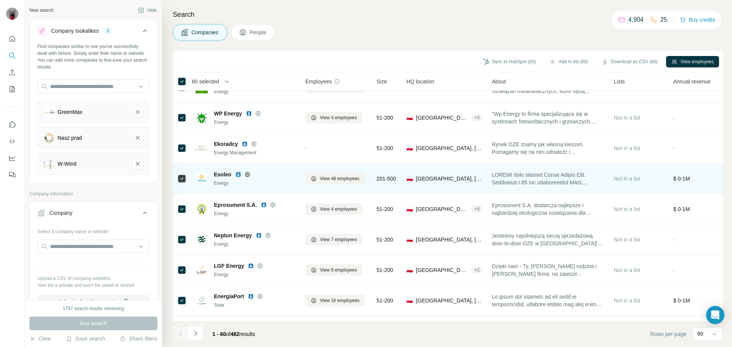
scroll to position [114, 0]
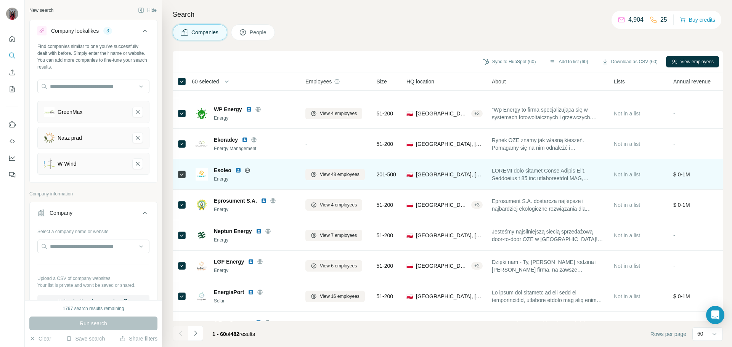
click at [238, 171] on img at bounding box center [238, 170] width 6 height 6
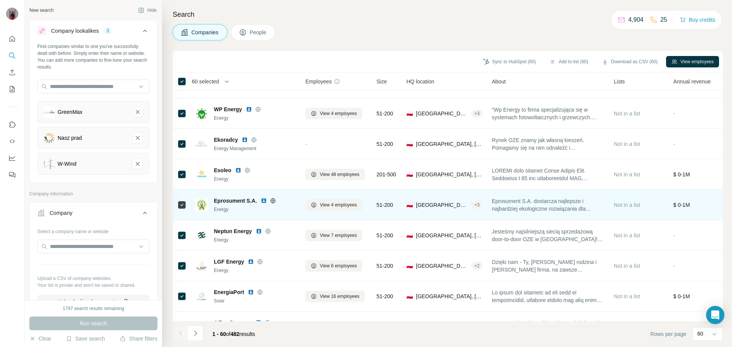
click at [267, 203] on div at bounding box center [273, 201] width 24 height 6
click at [263, 201] on img at bounding box center [264, 201] width 6 height 6
click at [264, 203] on img at bounding box center [264, 201] width 6 height 6
click at [273, 202] on icon at bounding box center [273, 201] width 6 height 6
drag, startPoint x: 214, startPoint y: 201, endPoint x: 259, endPoint y: 203, distance: 45.4
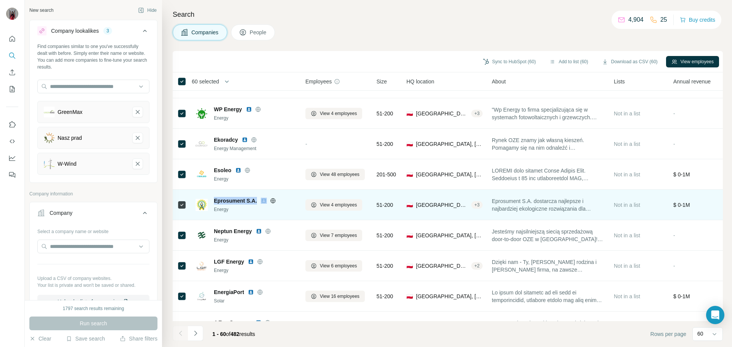
click at [259, 203] on div "Eprosument S.A. Energy" at bounding box center [246, 205] width 101 height 16
copy span "Eprosument S.A."
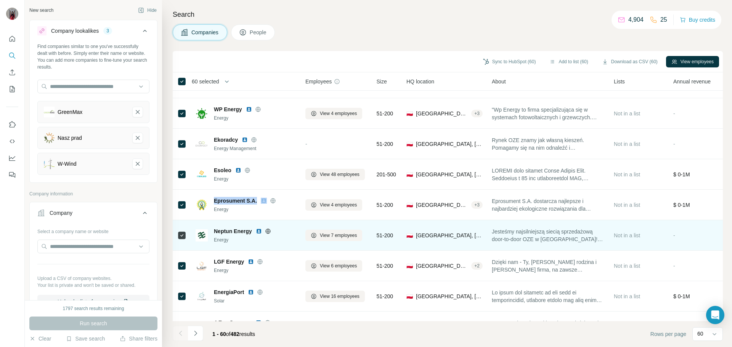
click at [259, 233] on img at bounding box center [259, 231] width 6 height 6
